Goal: Task Accomplishment & Management: Manage account settings

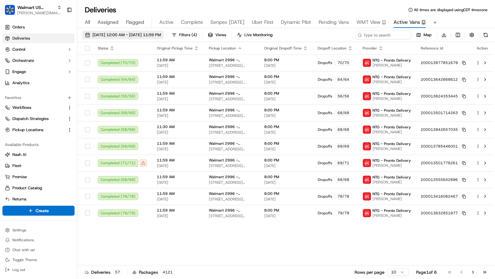
click at [149, 35] on span "09/15/2025 12:00 AM - 09/21/2025 11:59 PM" at bounding box center [127, 35] width 68 height 6
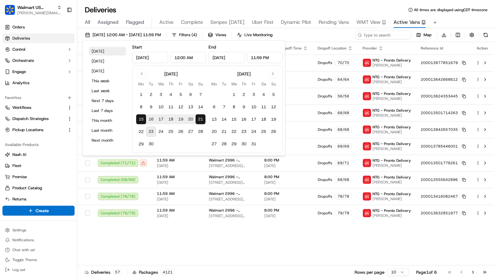
click at [113, 51] on button "Today" at bounding box center [107, 51] width 37 height 9
type input "Sep 23, 2025"
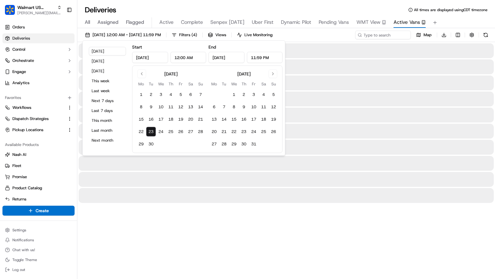
click at [458, 15] on div "All Assigned Flagged Active Complete Senpex Today Uber First Dynamic Pilot Pend…" at bounding box center [286, 21] width 418 height 13
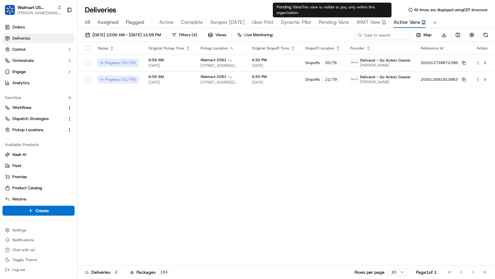
click at [330, 22] on span "Pending Vans" at bounding box center [334, 22] width 30 height 7
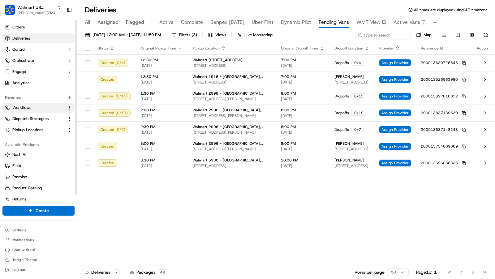
click at [44, 109] on link "Workflows" at bounding box center [35, 108] width 60 height 6
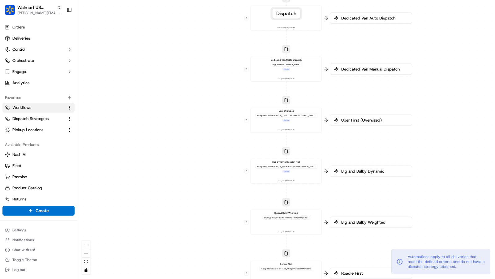
click at [302, 72] on div "Dedicated Van Not to Dispatch Tags contains walmart_batch + 1 more Last updated…" at bounding box center [287, 69] width 66 height 22
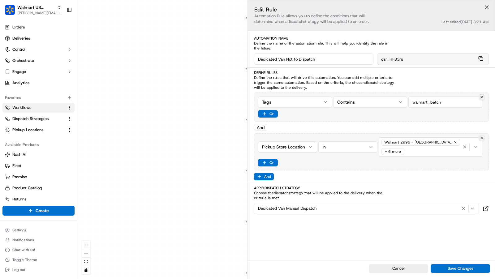
click at [200, 136] on div "0 0 0 0 0 0 0 Order / Delivery Received Dedicated Van Delivery Tags contains wa…" at bounding box center [286, 139] width 418 height 279
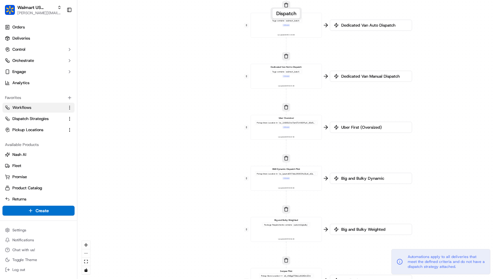
drag, startPoint x: 208, startPoint y: 124, endPoint x: 208, endPoint y: 216, distance: 92.6
click at [208, 216] on div "0 0 0 0 0 0 0 Order / Delivery Received Dedicated Van Delivery Tags contains wa…" at bounding box center [286, 139] width 418 height 279
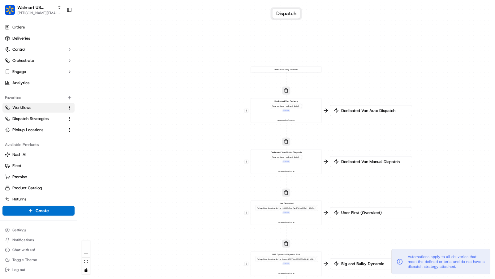
click at [306, 120] on div "Dedicated Van Delivery Tags contains walmart_batch + 2 more Last updated: 09/22…" at bounding box center [287, 111] width 66 height 22
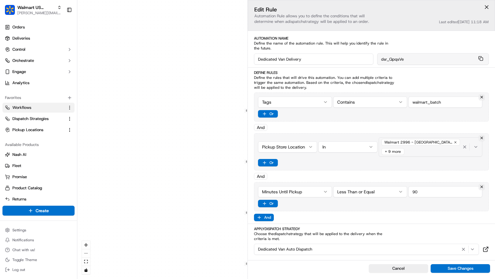
click at [432, 150] on div "Walmart 2996 - Dallas, TX (2996) + 9 more" at bounding box center [420, 147] width 81 height 19
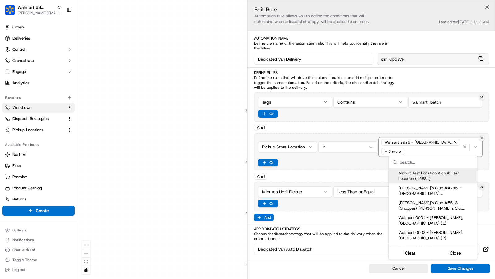
click at [427, 160] on input "text" at bounding box center [437, 162] width 74 height 12
type input "1027"
click at [127, 162] on html "Walmart US Stores charles@usenash.com Toggle Sidebar Orders Deliveries Control …" at bounding box center [247, 139] width 495 height 279
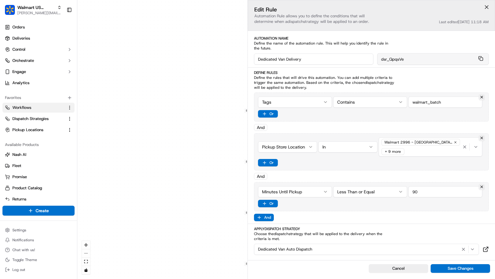
click at [487, 7] on button at bounding box center [486, 6] width 9 height 9
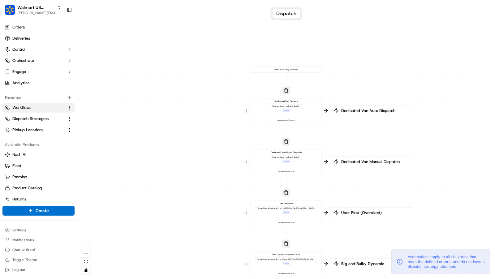
click at [311, 164] on div "Dedicated Van Not to Dispatch Tags contains walmart_batch + 1 more Last updated…" at bounding box center [287, 162] width 66 height 22
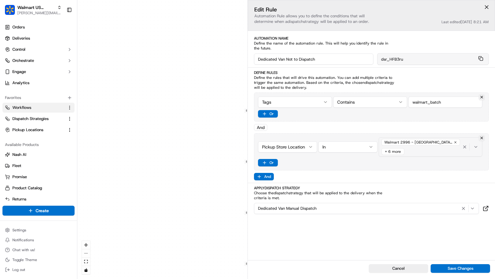
click at [445, 150] on div "Walmart 2996 - Dallas, TX (2996) + 6 more" at bounding box center [420, 147] width 81 height 19
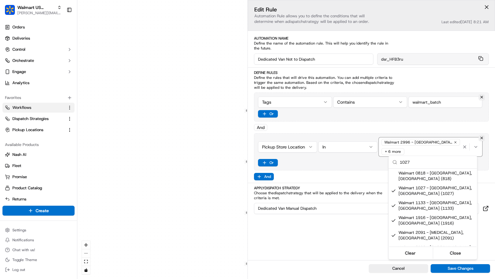
type input "1027"
click at [223, 183] on html "Walmart US Stores charles@usenash.com Toggle Sidebar Orders Deliveries Control …" at bounding box center [247, 139] width 495 height 279
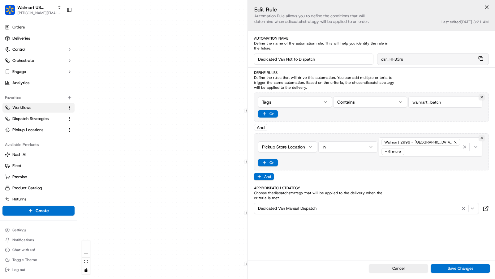
click at [223, 183] on div "0 0 0 0 0 0 0 Order / Delivery Received Dedicated Van Delivery Tags contains wa…" at bounding box center [286, 139] width 418 height 279
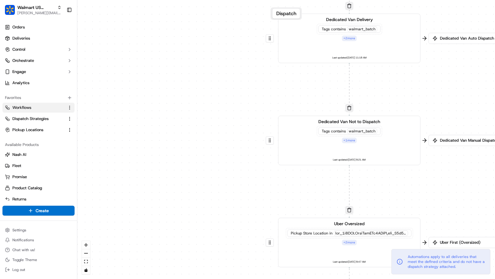
click at [380, 54] on div "Dedicated Van Delivery Tags contains walmart_batch + 2 more Last updated: 09/22…" at bounding box center [350, 38] width 132 height 44
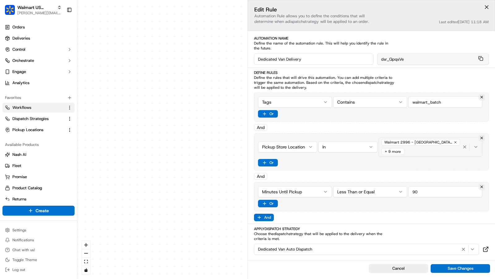
click at [423, 145] on div "Walmart 2996 - Dallas, TX (2996) + 9 more" at bounding box center [420, 147] width 81 height 19
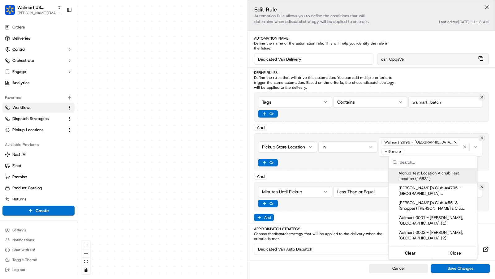
click at [164, 174] on html "Walmart US Stores charles@usenash.com Toggle Sidebar Orders Deliveries Control …" at bounding box center [247, 139] width 495 height 279
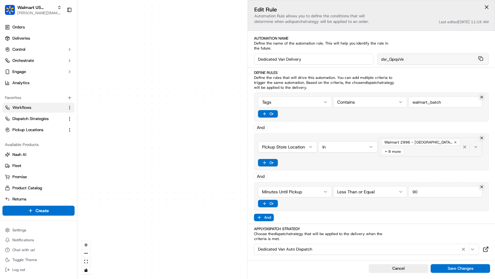
click at [435, 147] on div "Walmart 2996 - Dallas, TX (2996) + 9 more" at bounding box center [420, 147] width 81 height 19
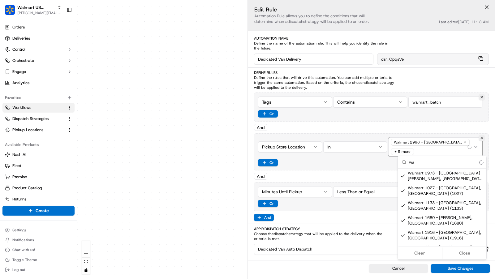
type input "w"
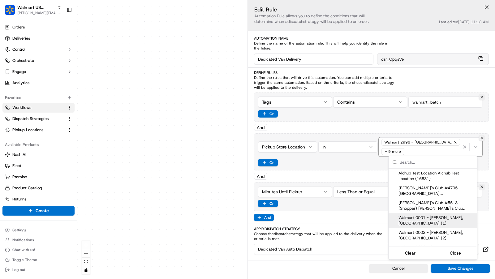
scroll to position [1, 0]
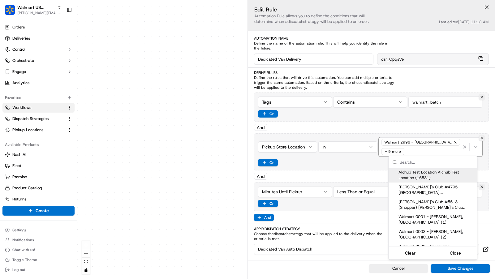
click at [186, 155] on html "Walmart US Stores charles@usenash.com Toggle Sidebar Orders Deliveries Control …" at bounding box center [247, 139] width 495 height 279
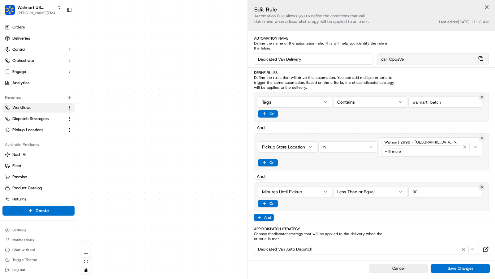
click at [489, 7] on button at bounding box center [486, 6] width 9 height 9
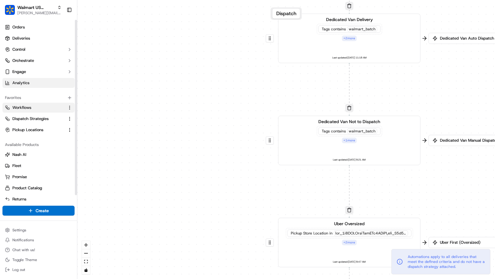
click at [24, 84] on span "Analytics" at bounding box center [20, 83] width 17 height 6
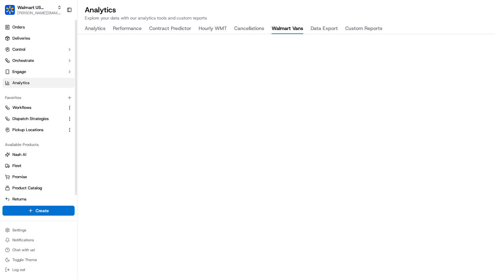
click at [293, 33] on button "Walmart Vans" at bounding box center [288, 29] width 32 height 11
click at [290, 28] on button "Walmart Vans" at bounding box center [288, 29] width 32 height 11
click at [93, 29] on button "Analytics" at bounding box center [95, 29] width 21 height 11
click at [288, 28] on button "Walmart Vans" at bounding box center [288, 29] width 32 height 11
click at [93, 25] on button "Analytics" at bounding box center [95, 29] width 21 height 11
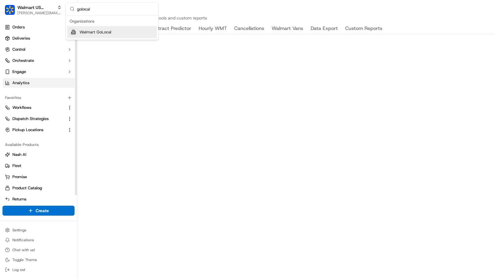
type input "golocal"
click at [93, 29] on span "Walmart GoLocal" at bounding box center [96, 32] width 32 height 6
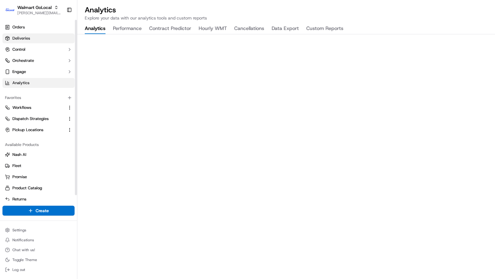
click at [40, 38] on link "Deliveries" at bounding box center [38, 38] width 72 height 10
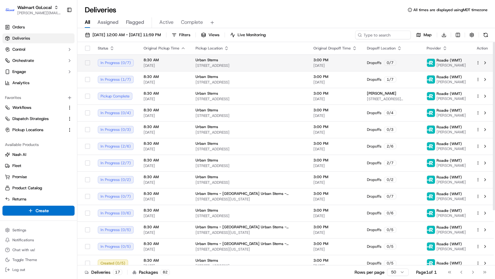
click at [216, 68] on td "Urban Stems 3411 Pennsy Dr, Greater Landover, MD, 20785, US" at bounding box center [250, 62] width 118 height 17
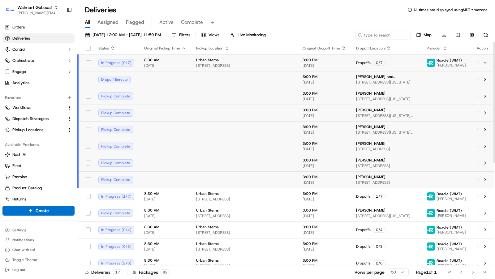
click at [220, 66] on span "[STREET_ADDRESS]" at bounding box center [244, 65] width 97 height 5
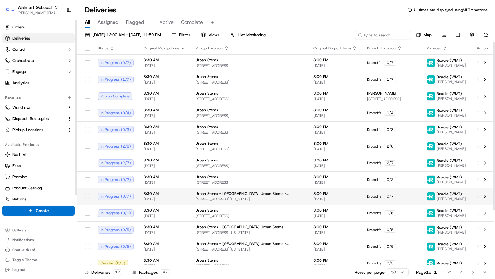
scroll to position [73, 0]
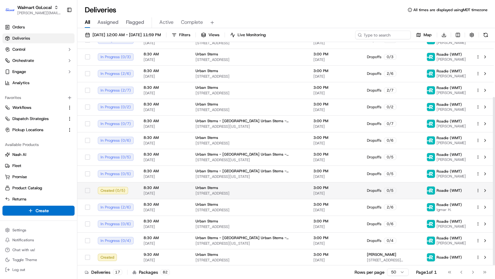
click at [170, 191] on span "[DATE]" at bounding box center [165, 193] width 42 height 5
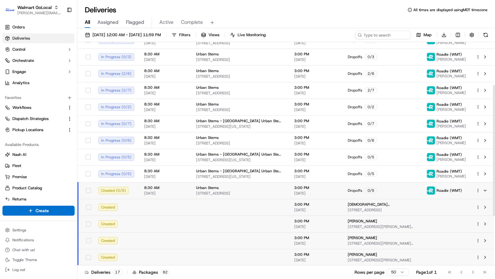
scroll to position [156, 0]
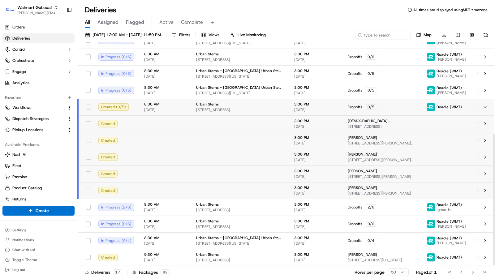
click at [196, 105] on span "Urban Stems" at bounding box center [207, 104] width 23 height 5
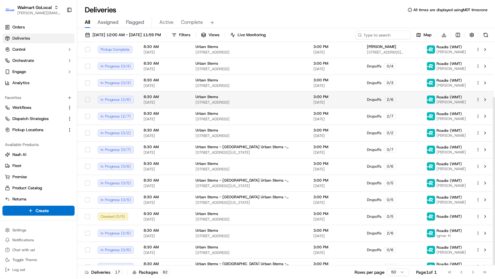
scroll to position [73, 0]
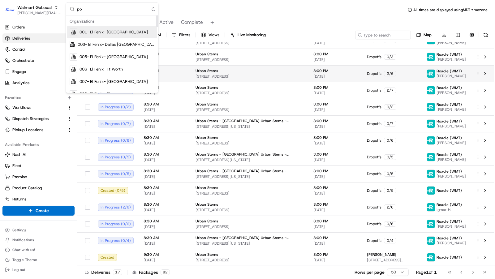
type input "p"
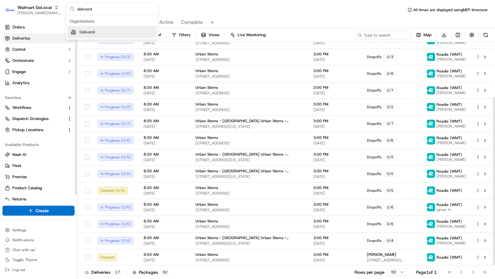
type input "deliverol"
click at [88, 36] on div "Deliverol" at bounding box center [112, 32] width 90 height 12
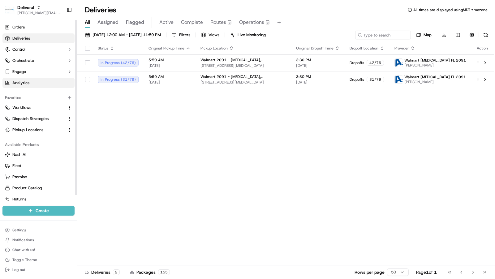
click at [20, 85] on span "Analytics" at bounding box center [20, 83] width 17 height 6
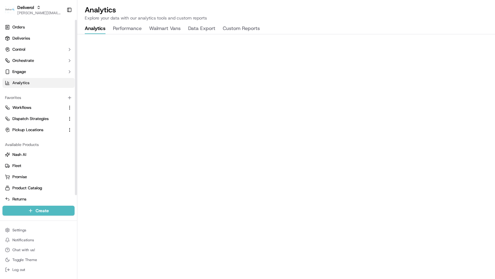
click at [176, 26] on button "Walmart Vans" at bounding box center [165, 29] width 32 height 11
click at [205, 10] on h2 "Analytics" at bounding box center [286, 10] width 403 height 10
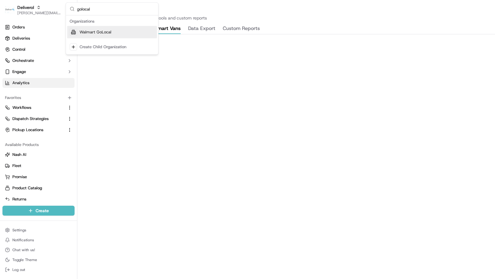
type input "golocal"
click at [120, 31] on div "Walmart GoLocal" at bounding box center [112, 32] width 90 height 12
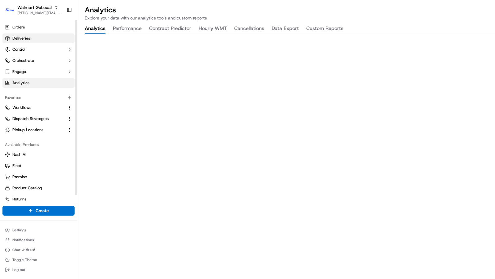
click at [38, 34] on link "Deliveries" at bounding box center [38, 38] width 72 height 10
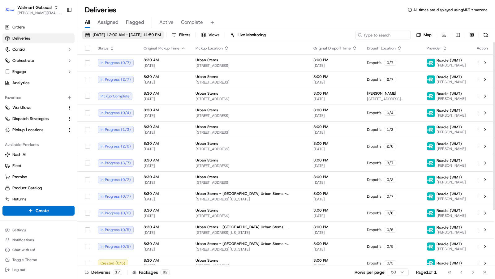
click at [151, 35] on span "09/23/2025 12:00 AM - 09/23/2025 11:59 PM" at bounding box center [127, 35] width 68 height 6
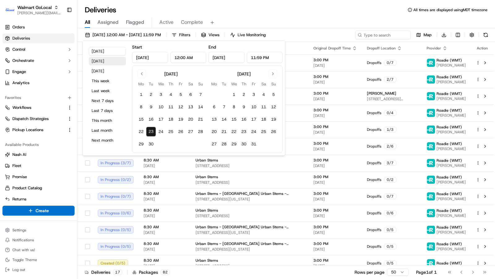
click at [114, 59] on button "Yesterday" at bounding box center [107, 61] width 37 height 9
type input "Sep 22, 2025"
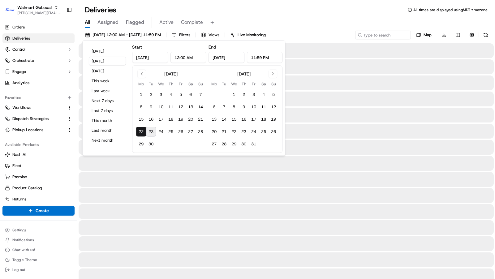
click at [343, 17] on div "All Assigned Flagged Active Complete" at bounding box center [286, 21] width 418 height 13
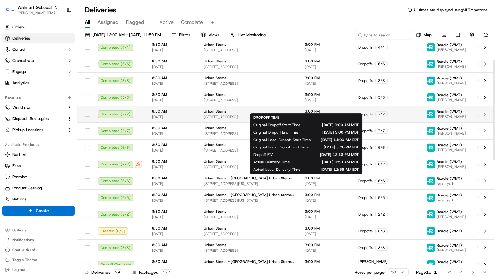
scroll to position [39, 0]
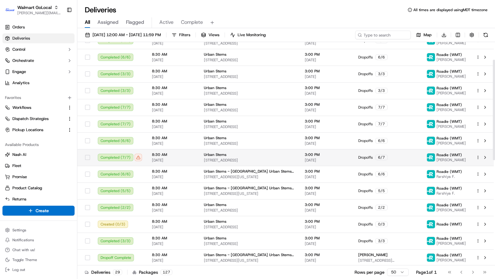
click at [305, 162] on span "09/22/2025" at bounding box center [327, 160] width 44 height 5
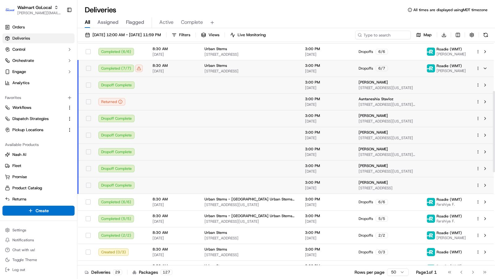
scroll to position [134, 0]
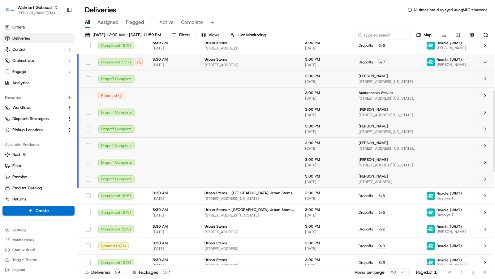
click at [209, 63] on span "[STREET_ADDRESS]" at bounding box center [250, 65] width 91 height 5
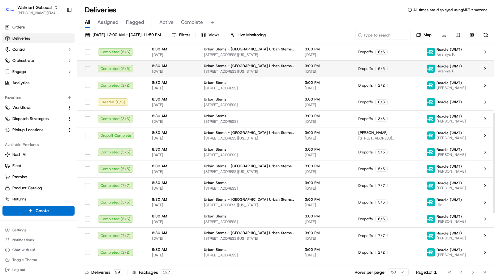
scroll to position [162, 0]
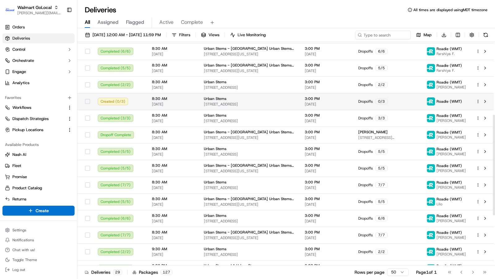
click at [193, 104] on td "8:30 AM 09/22/2025" at bounding box center [173, 101] width 52 height 17
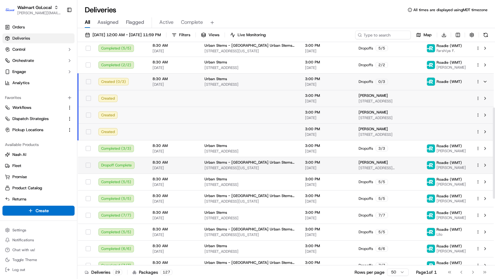
scroll to position [160, 0]
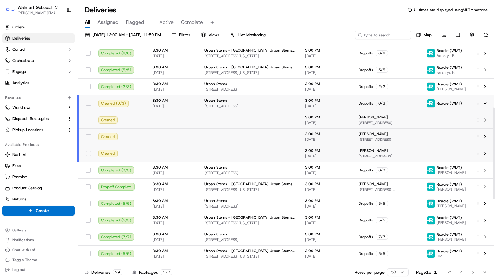
click at [179, 106] on span "09/22/2025" at bounding box center [174, 106] width 42 height 5
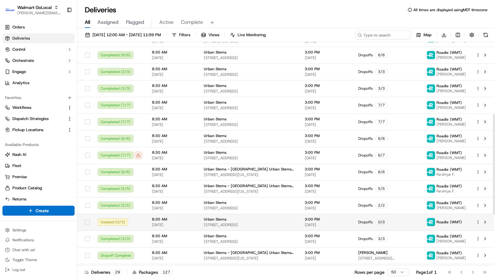
scroll to position [0, 0]
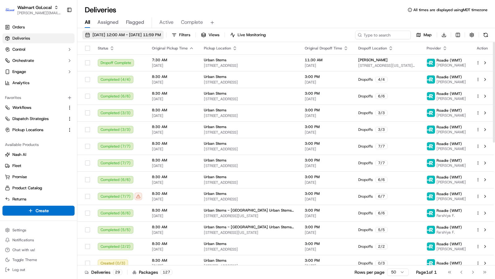
click at [147, 32] on button "09/22/2025 12:00 AM - 09/22/2025 11:59 PM" at bounding box center [122, 35] width 81 height 9
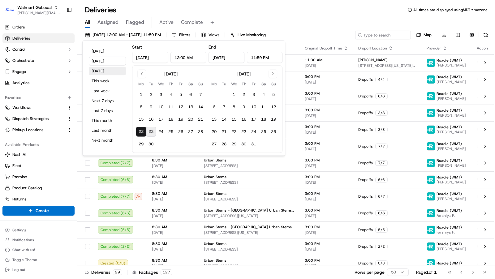
click at [107, 68] on button "Tomorrow" at bounding box center [107, 71] width 37 height 9
type input "Sep 24, 2025"
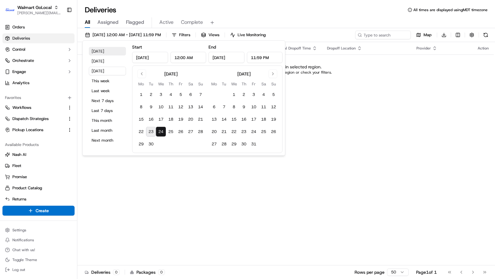
click at [106, 51] on button "Today" at bounding box center [107, 51] width 37 height 9
type input "Sep 23, 2025"
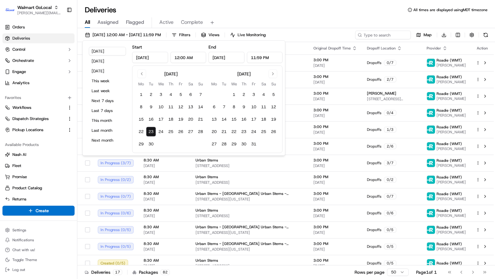
click at [325, 5] on div "Deliveries All times are displayed using MDT timezone" at bounding box center [286, 10] width 418 height 10
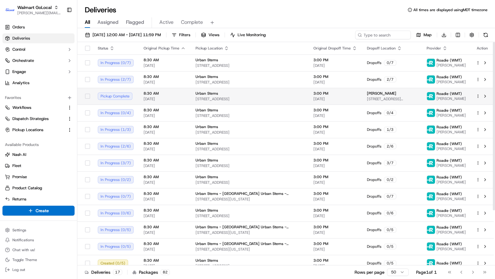
scroll to position [73, 0]
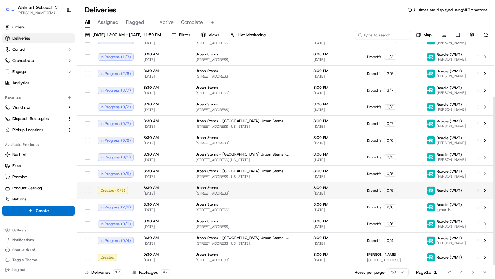
click at [174, 193] on span "[DATE]" at bounding box center [165, 193] width 42 height 5
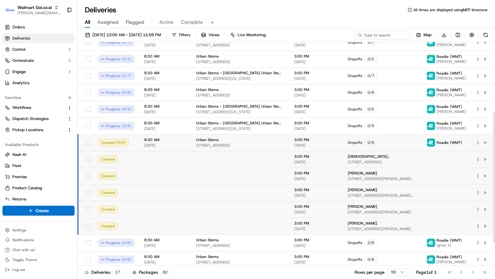
scroll to position [121, 0]
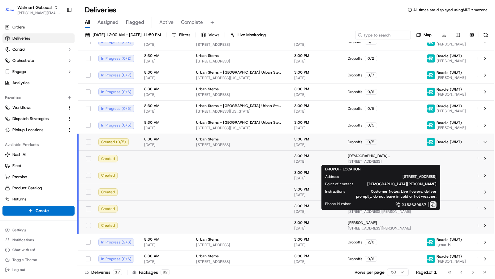
click at [433, 205] on button at bounding box center [433, 205] width 7 height 7
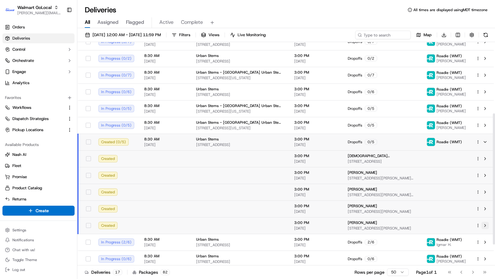
click at [486, 224] on button at bounding box center [485, 225] width 7 height 7
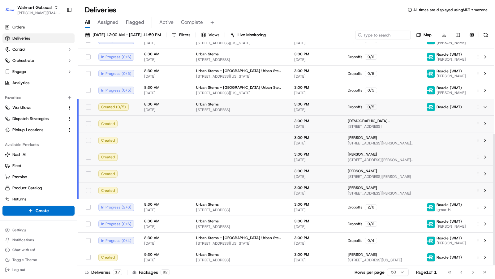
click at [332, 113] on td "3:00 PM 09/23/2025" at bounding box center [316, 107] width 54 height 17
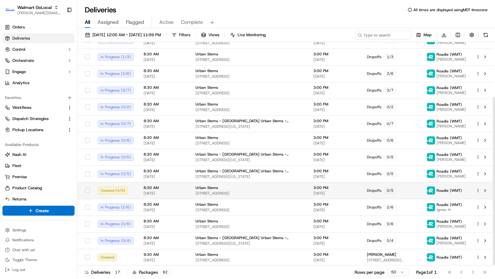
scroll to position [0, 0]
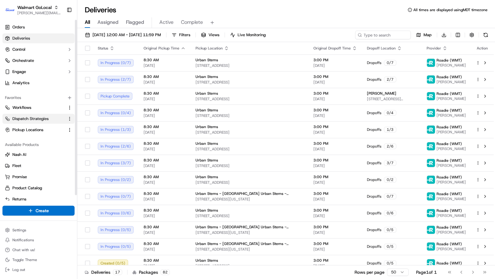
click at [38, 117] on span "Dispatch Strategies" at bounding box center [30, 119] width 36 height 6
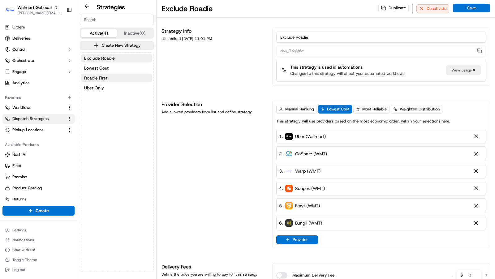
click at [108, 79] on button "Roadie First" at bounding box center [116, 78] width 71 height 9
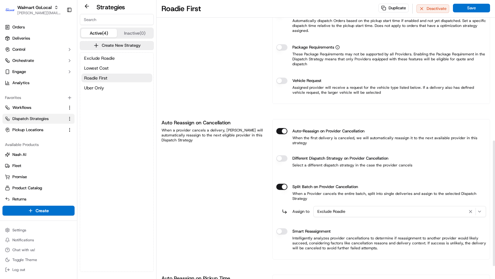
scroll to position [341, 0]
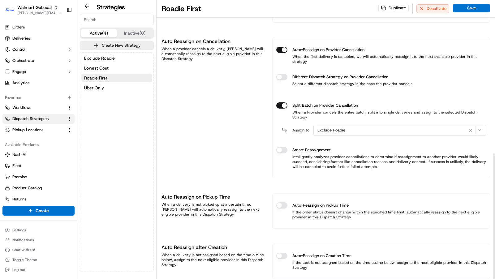
click at [353, 127] on div "Exclude Roadie" at bounding box center [400, 130] width 170 height 7
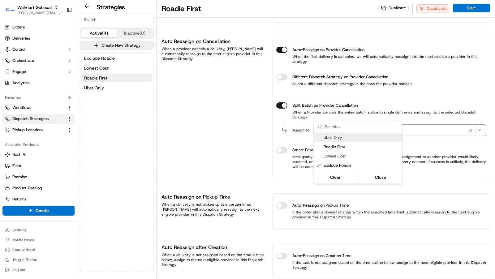
click at [353, 114] on html "Walmart GoLocal charles@usenash.com Toggle Sidebar Orders Deliveries Control Or…" at bounding box center [247, 139] width 495 height 279
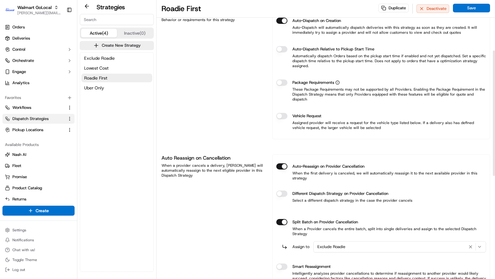
scroll to position [0, 0]
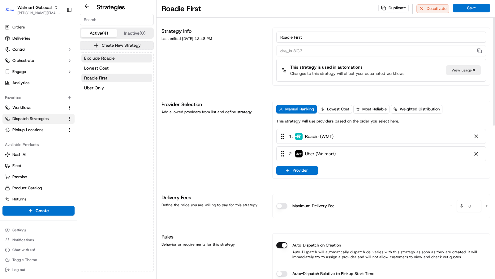
click at [114, 57] on button "Exclude Roadie" at bounding box center [116, 58] width 71 height 9
